Goal: Task Accomplishment & Management: Use online tool/utility

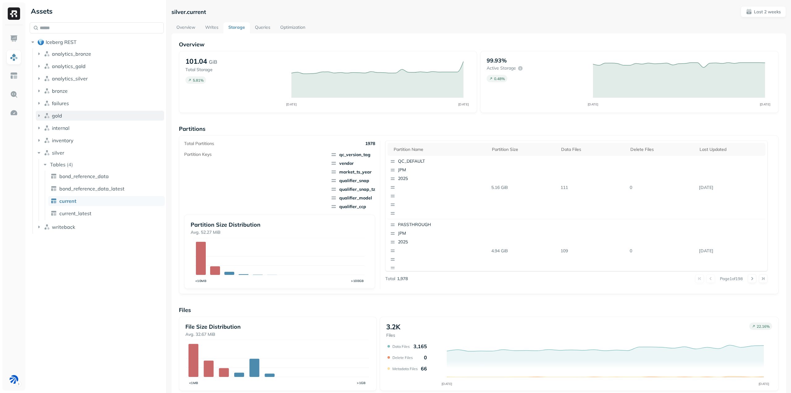
click at [37, 116] on icon "button" at bounding box center [39, 115] width 6 height 6
click at [47, 129] on icon "button" at bounding box center [45, 127] width 6 height 6
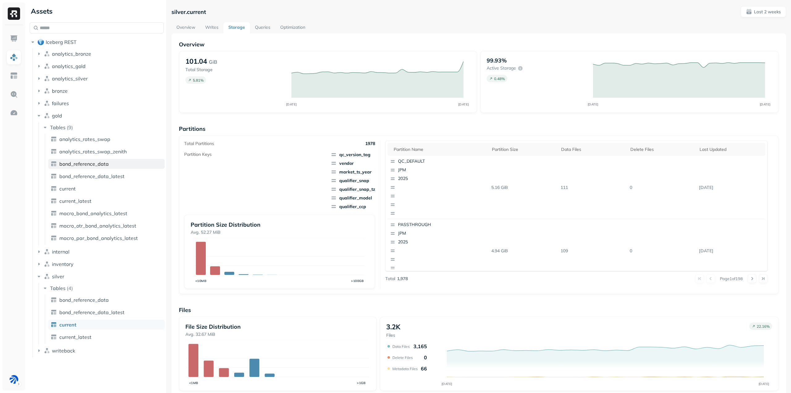
click at [116, 166] on link "bond_reference_data" at bounding box center [106, 164] width 116 height 10
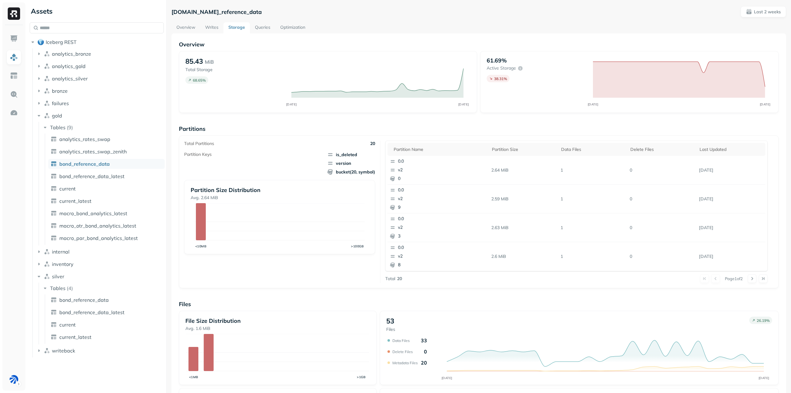
scroll to position [80, 0]
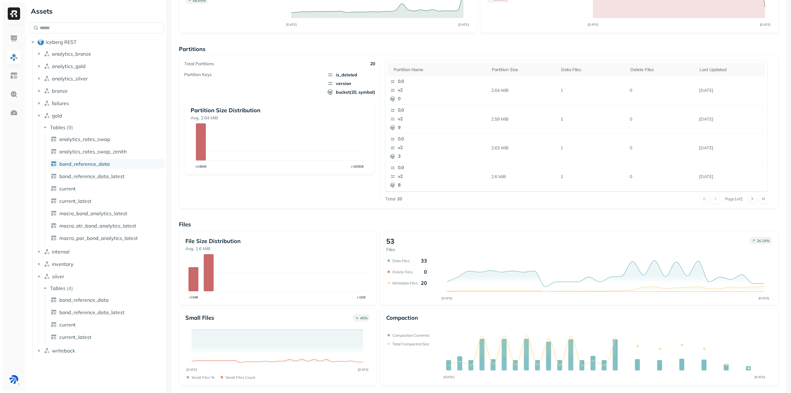
click at [374, 224] on p "Files" at bounding box center [479, 224] width 600 height 7
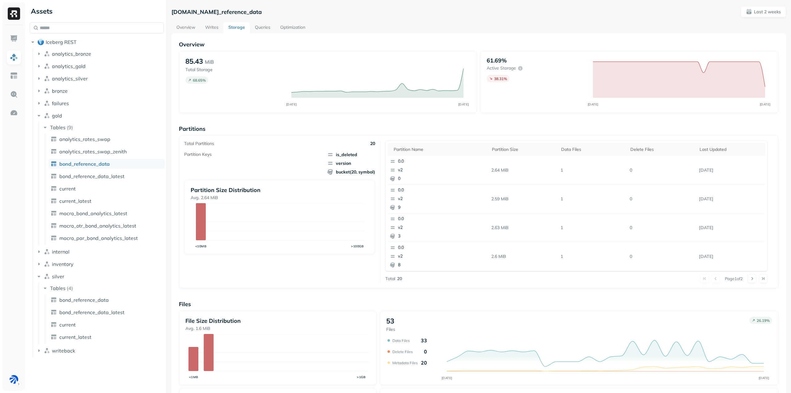
click at [294, 30] on link "Optimization" at bounding box center [292, 27] width 35 height 11
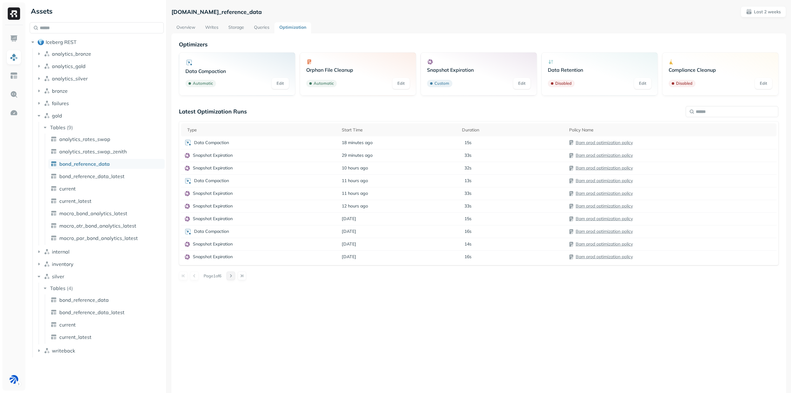
click at [235, 277] on button at bounding box center [230, 275] width 9 height 9
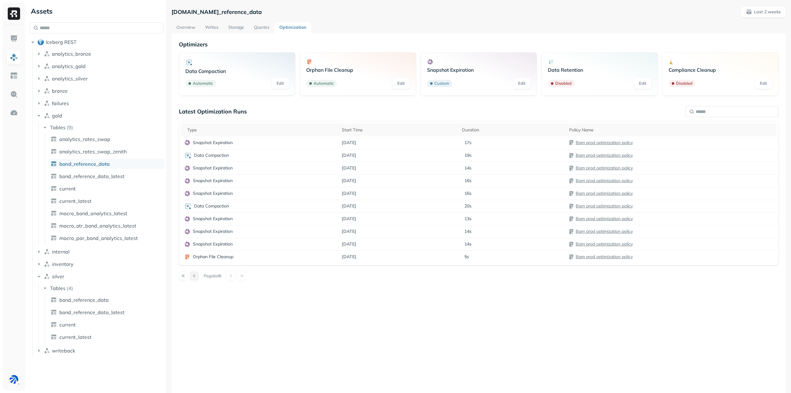
click at [193, 275] on button at bounding box center [194, 275] width 9 height 9
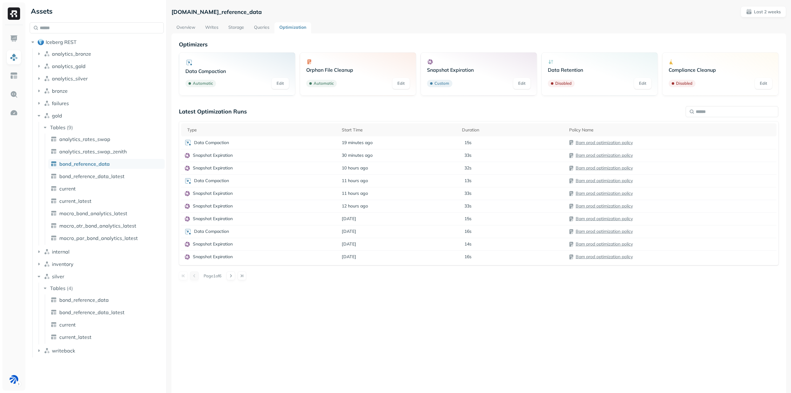
click at [193, 275] on div at bounding box center [189, 275] width 20 height 9
click at [220, 305] on div "Optimizers Data Compaction Automatic Edit Orphan File Cleanup Automatic Edit Sn…" at bounding box center [478, 229] width 615 height 393
click at [231, 355] on div "Optimizers Data Compaction Automatic Edit Orphan File Cleanup Automatic Edit Sn…" at bounding box center [478, 229] width 615 height 393
click at [190, 277] on div at bounding box center [189, 275] width 20 height 9
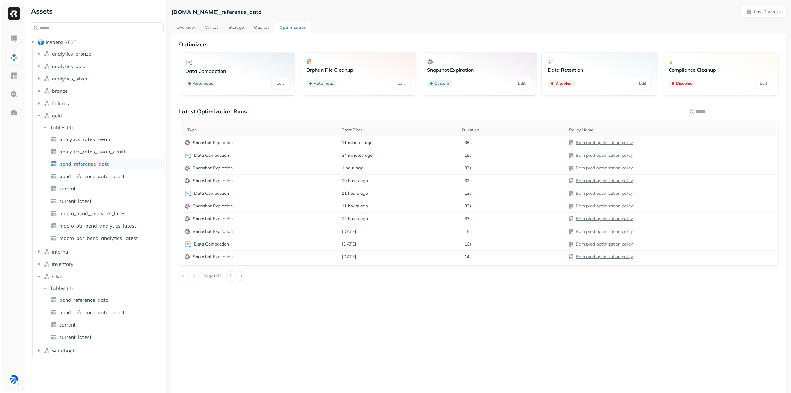
click at [218, 315] on div "Optimizers Data Compaction Automatic Edit Orphan File Cleanup Automatic Edit Sn…" at bounding box center [478, 229] width 615 height 393
